Goal: Communication & Community: Connect with others

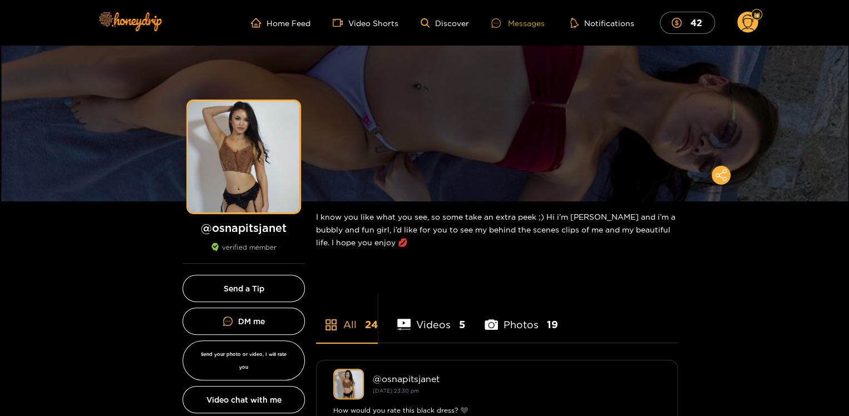
click at [525, 24] on div "Messages" at bounding box center [517, 23] width 53 height 13
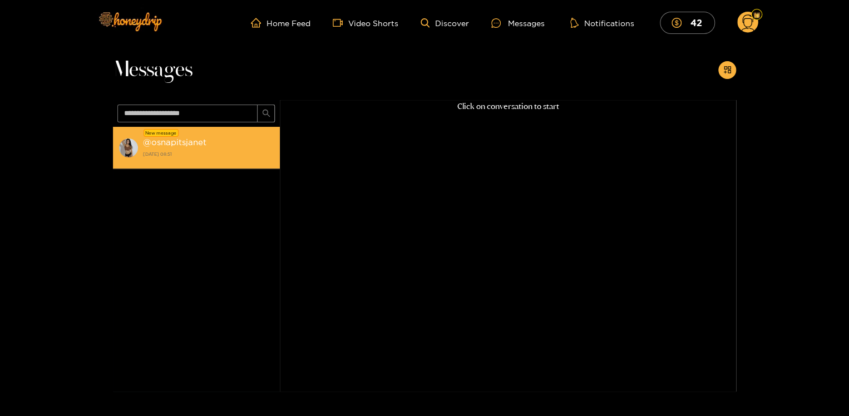
click at [181, 139] on strong "@ osnapitsjanet" at bounding box center [174, 141] width 63 height 9
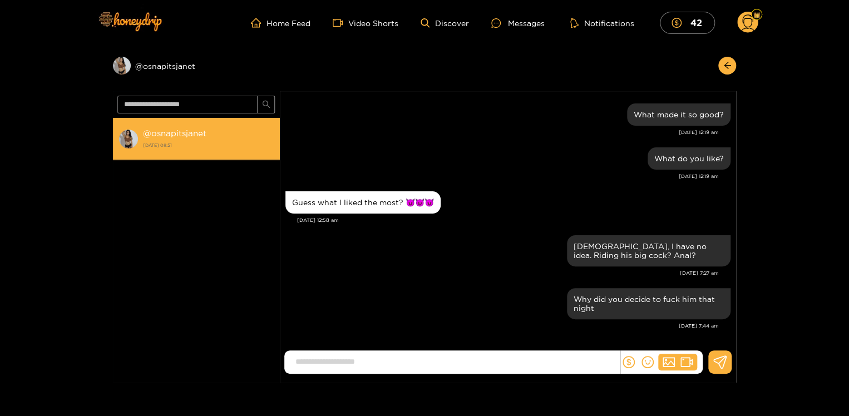
scroll to position [1055, 0]
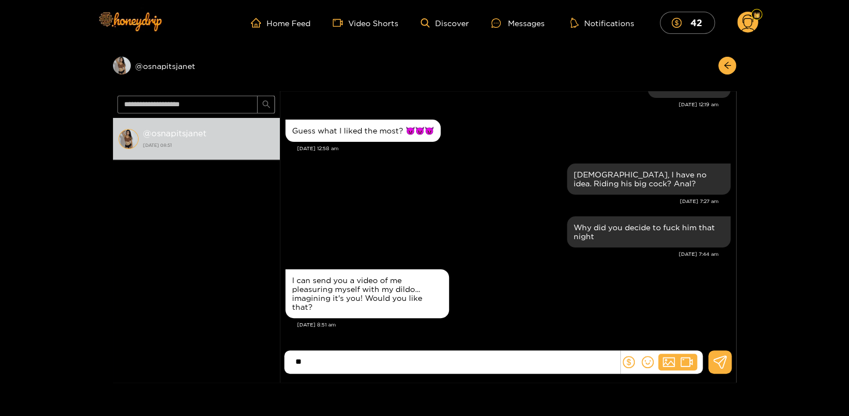
type input "*"
click at [521, 22] on div "Messages" at bounding box center [517, 23] width 53 height 13
click at [518, 360] on input at bounding box center [455, 362] width 330 height 18
type input "*"
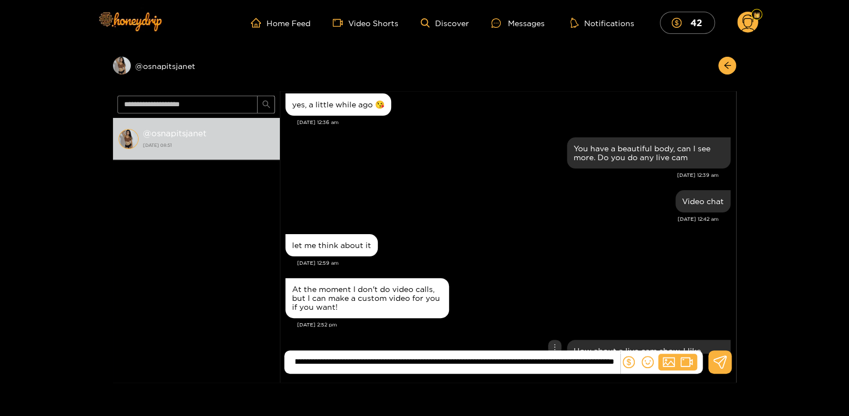
type input "**********"
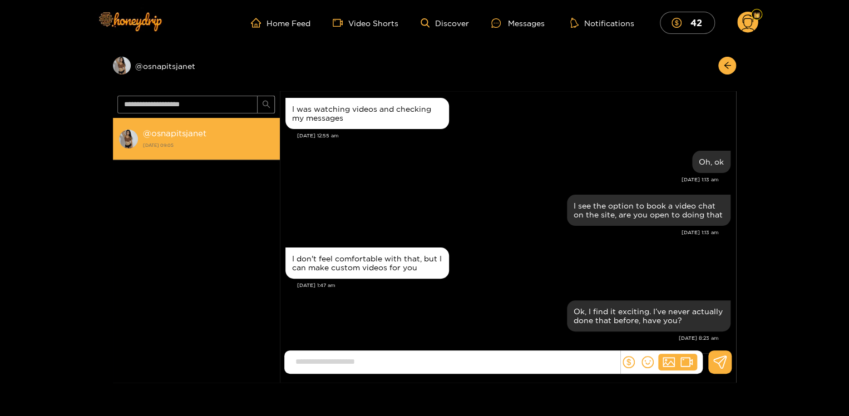
click at [181, 128] on div "@ osnapitsjanet [DATE] 09:05" at bounding box center [208, 138] width 131 height 25
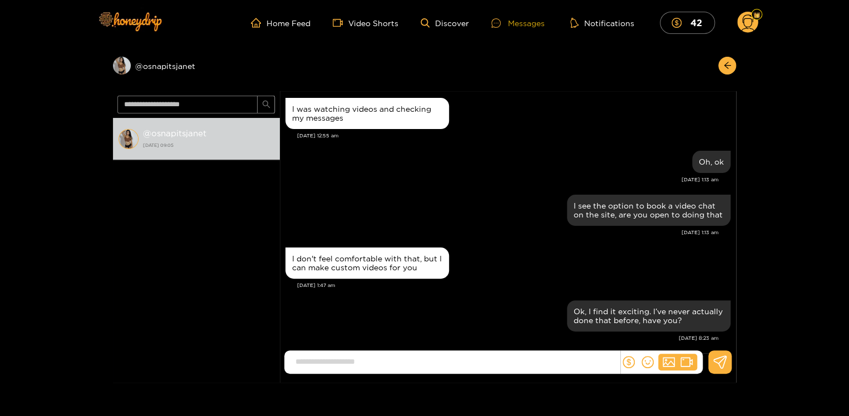
click at [523, 24] on div "Messages" at bounding box center [517, 23] width 53 height 13
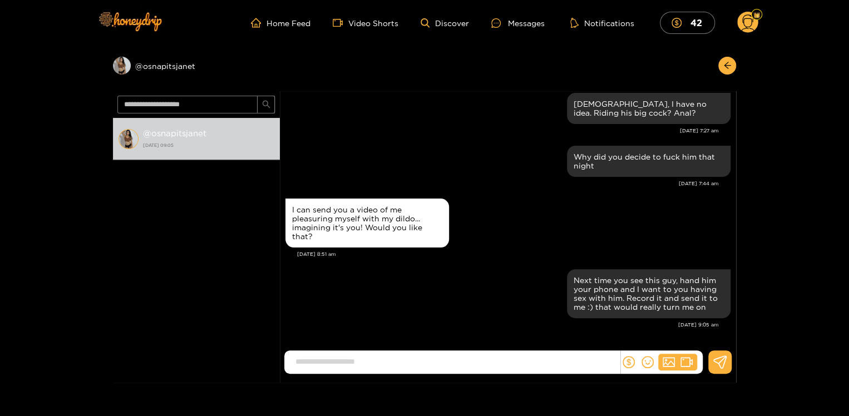
click at [378, 358] on input at bounding box center [455, 362] width 330 height 18
type input "**********"
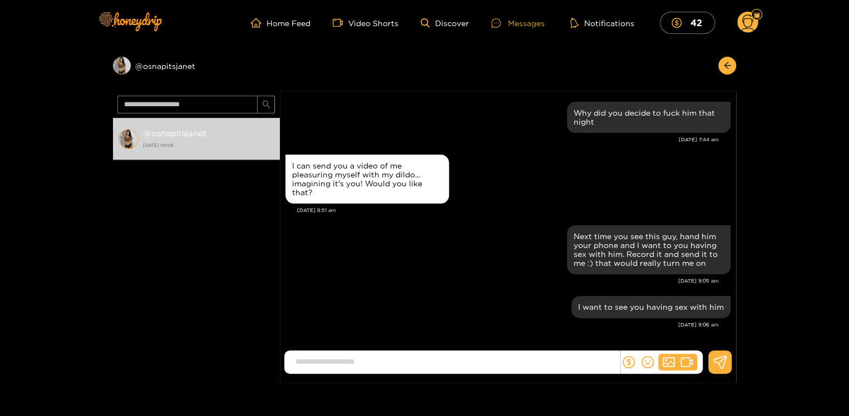
click at [520, 19] on div "Messages" at bounding box center [517, 23] width 53 height 13
click at [312, 361] on input at bounding box center [455, 362] width 330 height 18
type input "**********"
click at [521, 20] on div "Messages" at bounding box center [517, 23] width 53 height 13
click at [528, 26] on div "Messages" at bounding box center [517, 23] width 53 height 13
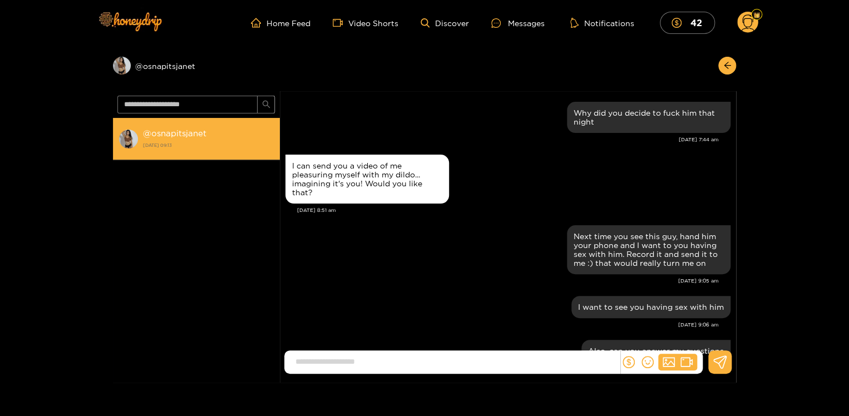
click at [174, 136] on strong "@ osnapitsjanet" at bounding box center [174, 133] width 63 height 9
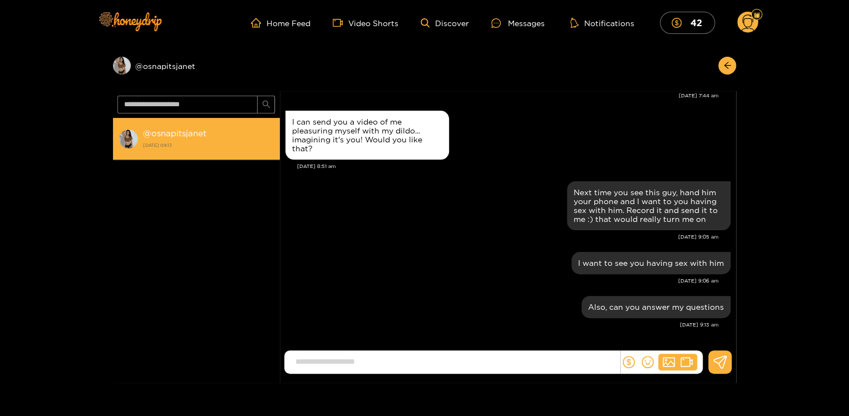
click at [188, 137] on strong "@ osnapitsjanet" at bounding box center [174, 133] width 63 height 9
